Goal: Transaction & Acquisition: Purchase product/service

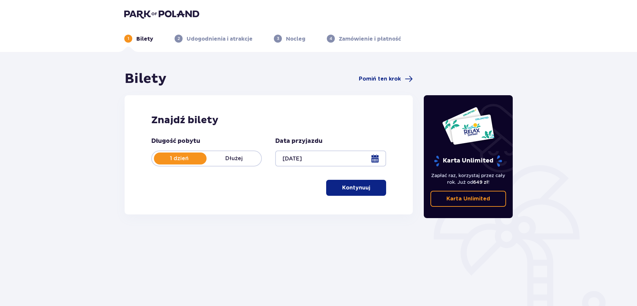
click at [352, 186] on p "Kontynuuj" at bounding box center [356, 187] width 28 height 7
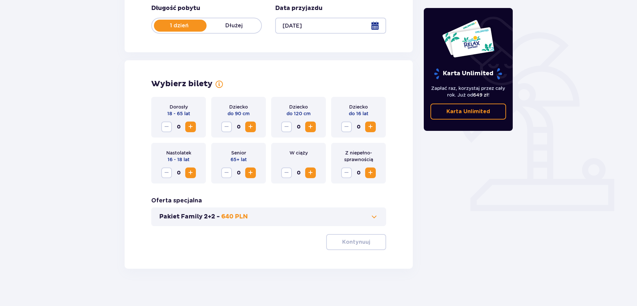
scroll to position [136, 0]
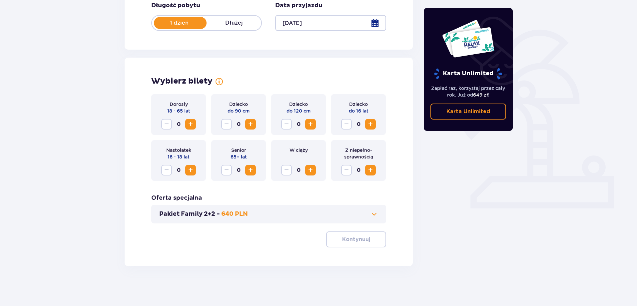
click at [188, 123] on span "Increase" at bounding box center [191, 124] width 8 height 8
click at [368, 243] on span "button" at bounding box center [372, 240] width 8 height 8
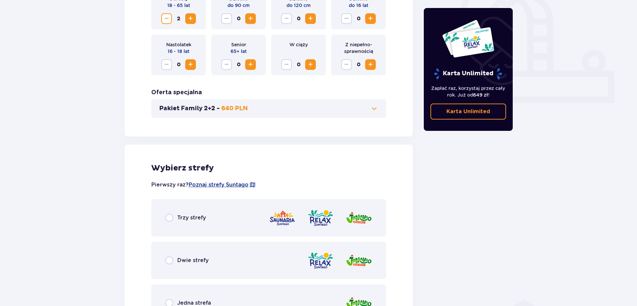
scroll to position [168, 0]
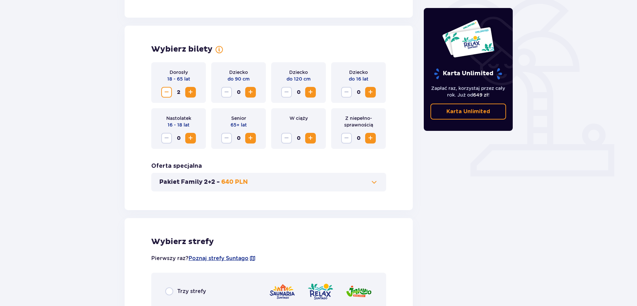
click at [235, 183] on p "640 PLN" at bounding box center [234, 182] width 27 height 8
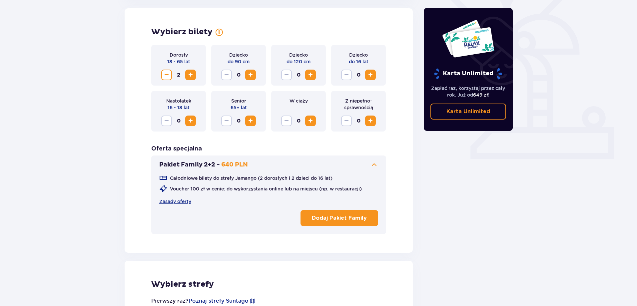
scroll to position [185, 0]
click at [249, 170] on div "Całodniowe bilety do strefy Jamango (2 dorosłych i 2 dzieci do 16 lat) Voucher …" at bounding box center [268, 199] width 219 height 60
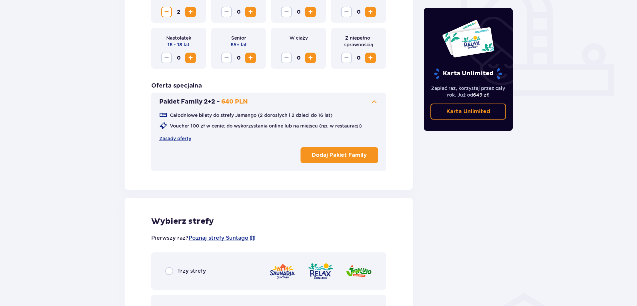
scroll to position [252, 0]
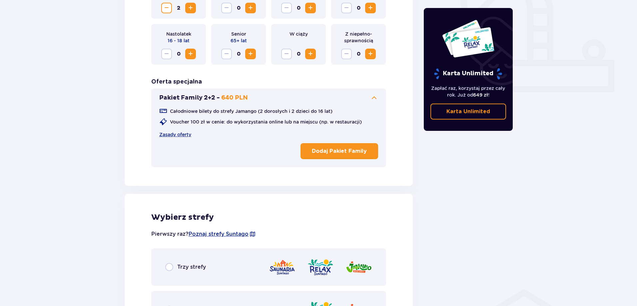
drag, startPoint x: 223, startPoint y: 100, endPoint x: 251, endPoint y: 100, distance: 28.3
click at [251, 100] on button "Pakiet Family 2+2 - 640 PLN" at bounding box center [268, 98] width 219 height 8
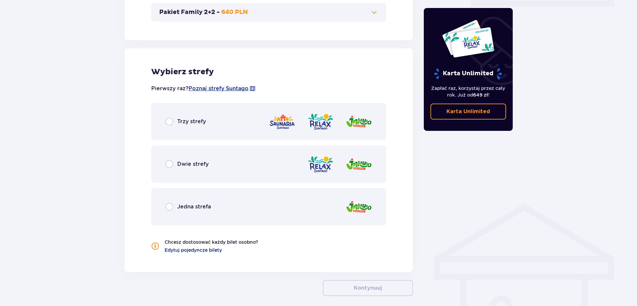
scroll to position [352, 0]
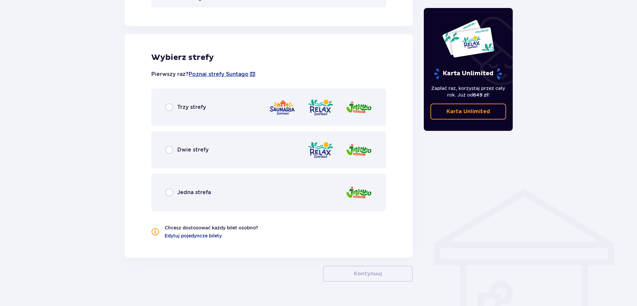
click at [187, 189] on p "Jedna strefa" at bounding box center [194, 192] width 34 height 7
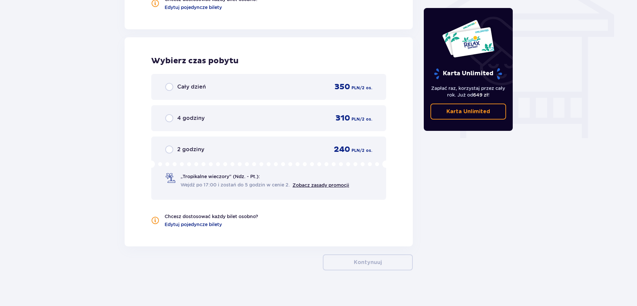
scroll to position [585, 0]
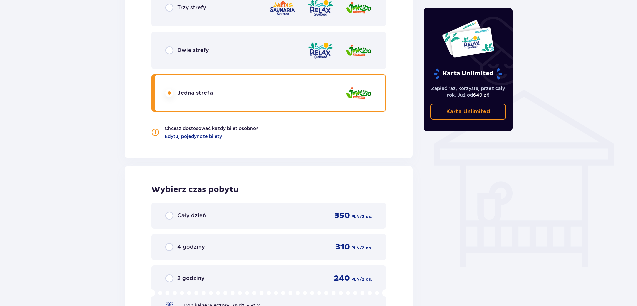
click at [186, 99] on div "Jedna strefa" at bounding box center [268, 92] width 235 height 37
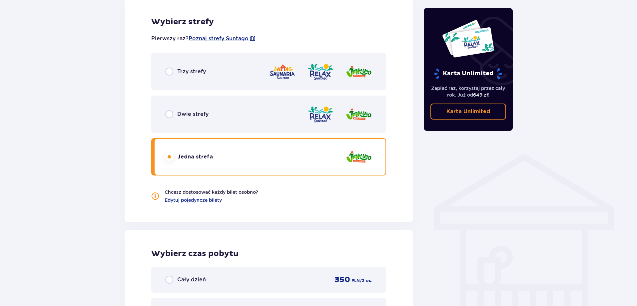
click at [194, 75] on p "Trzy strefy" at bounding box center [191, 71] width 29 height 7
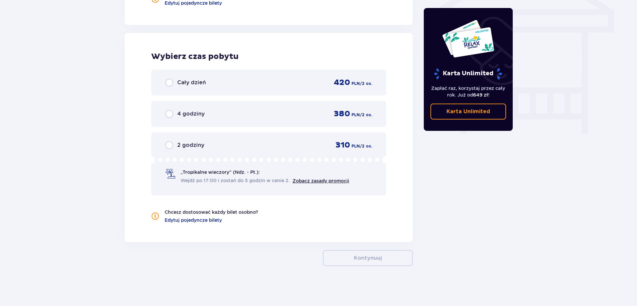
click at [198, 86] on p "Cały dzień" at bounding box center [191, 82] width 29 height 7
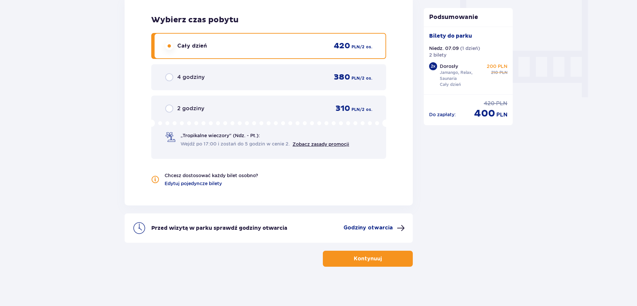
scroll to position [622, 0]
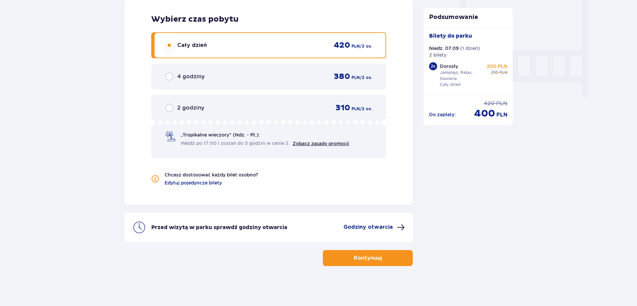
drag, startPoint x: 517, startPoint y: 113, endPoint x: 523, endPoint y: 122, distance: 10.5
click at [402, 258] on button "Kontynuuj" at bounding box center [368, 258] width 90 height 16
